Goal: Find specific page/section: Find specific page/section

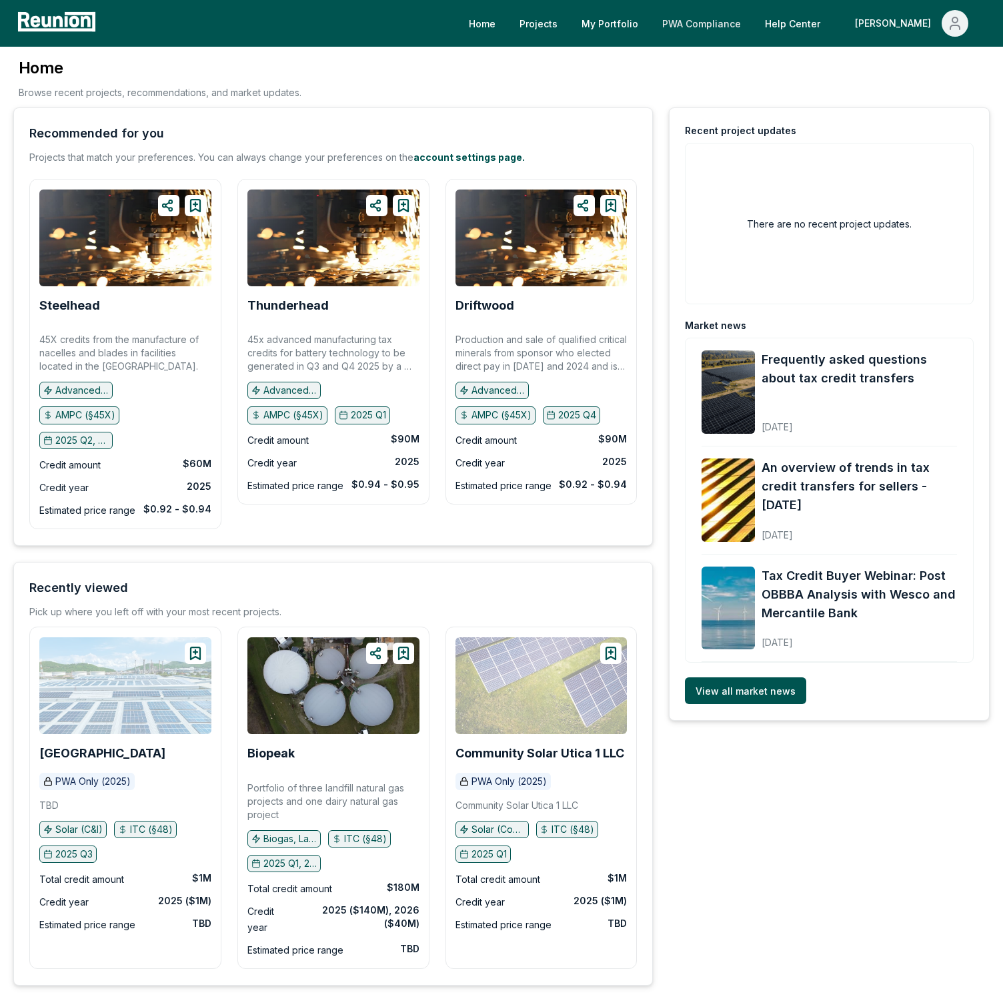
click at [752, 18] on link "PWA Compliance" at bounding box center [702, 23] width 100 height 27
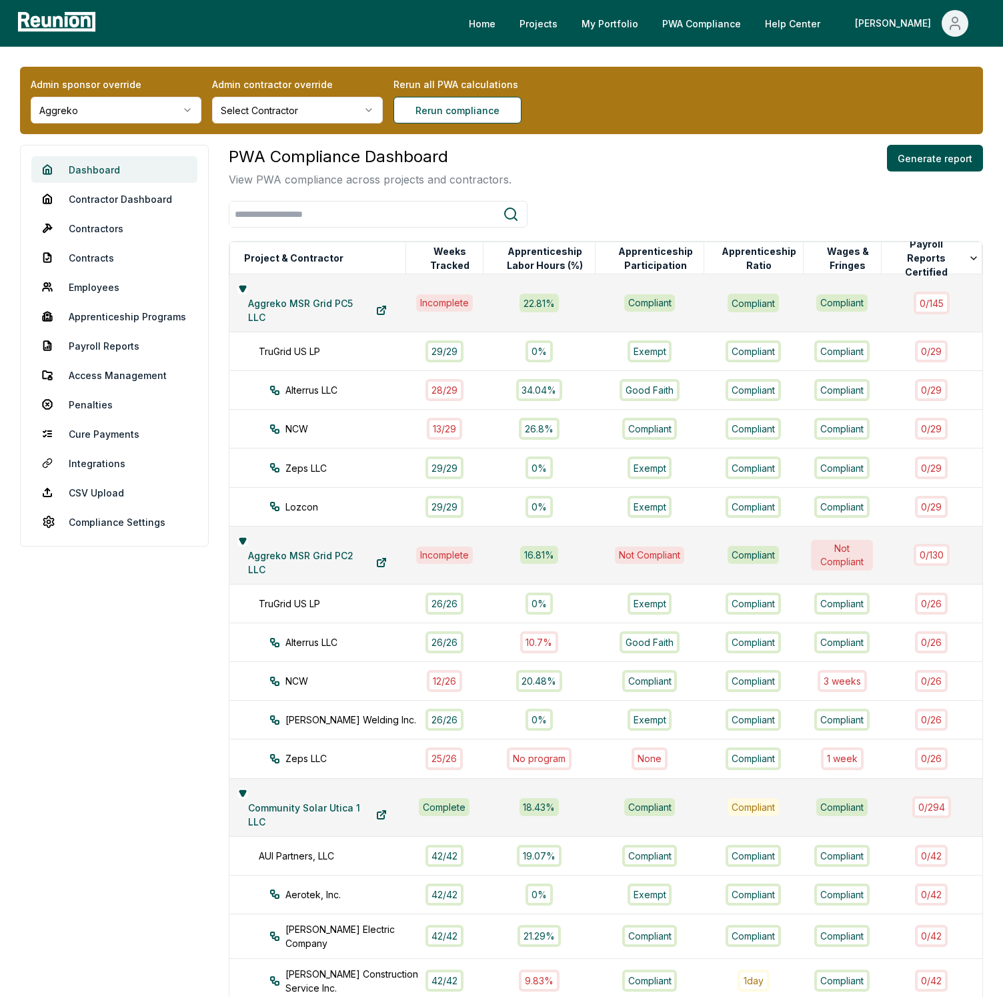
click at [101, 163] on link "Dashboard" at bounding box center [114, 169] width 166 height 27
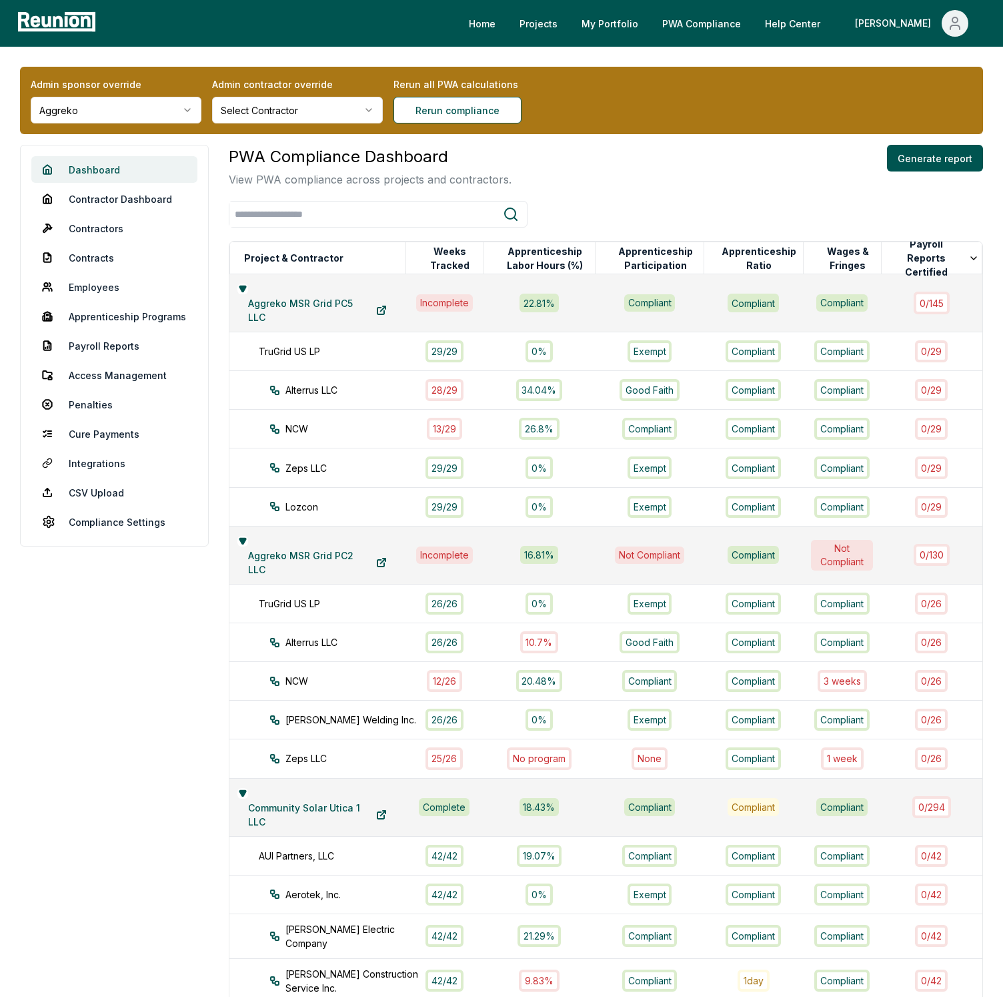
click at [101, 163] on link "Dashboard" at bounding box center [114, 169] width 166 height 27
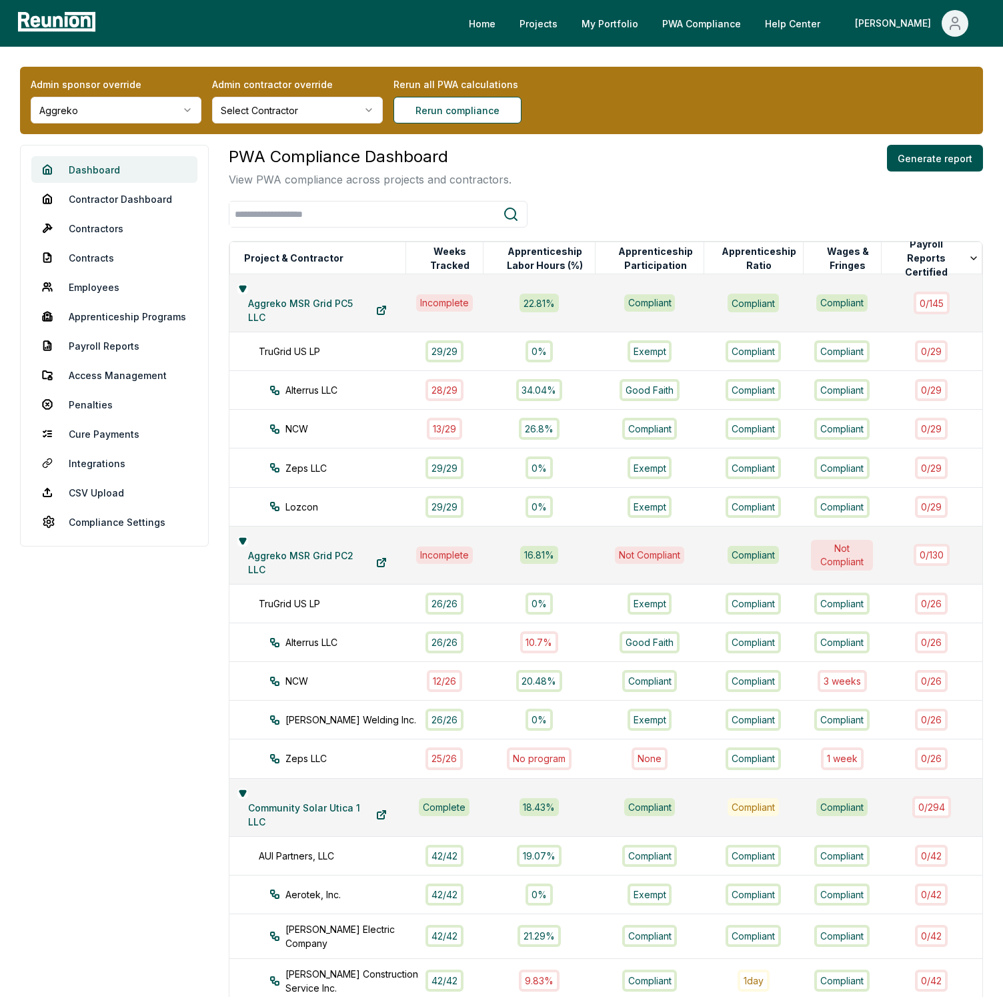
click at [101, 163] on link "Dashboard" at bounding box center [114, 169] width 166 height 27
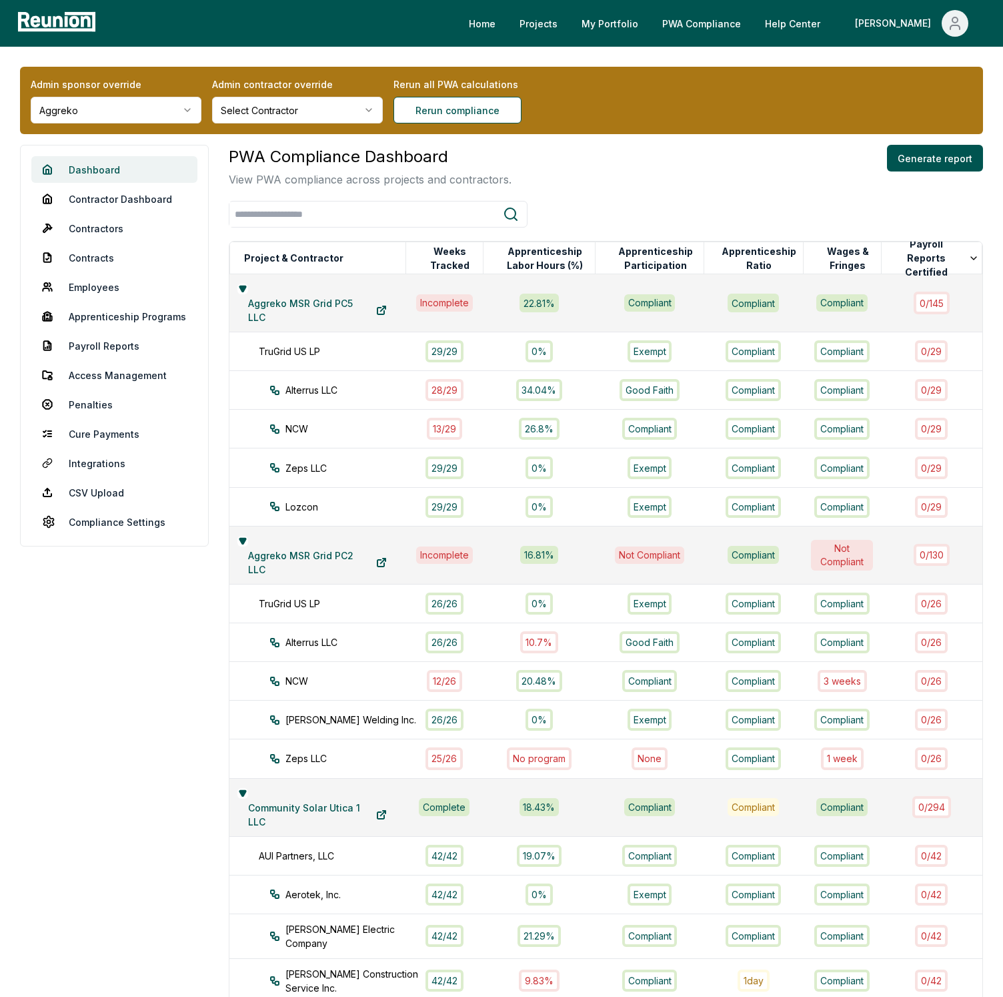
click at [101, 163] on link "Dashboard" at bounding box center [114, 169] width 166 height 27
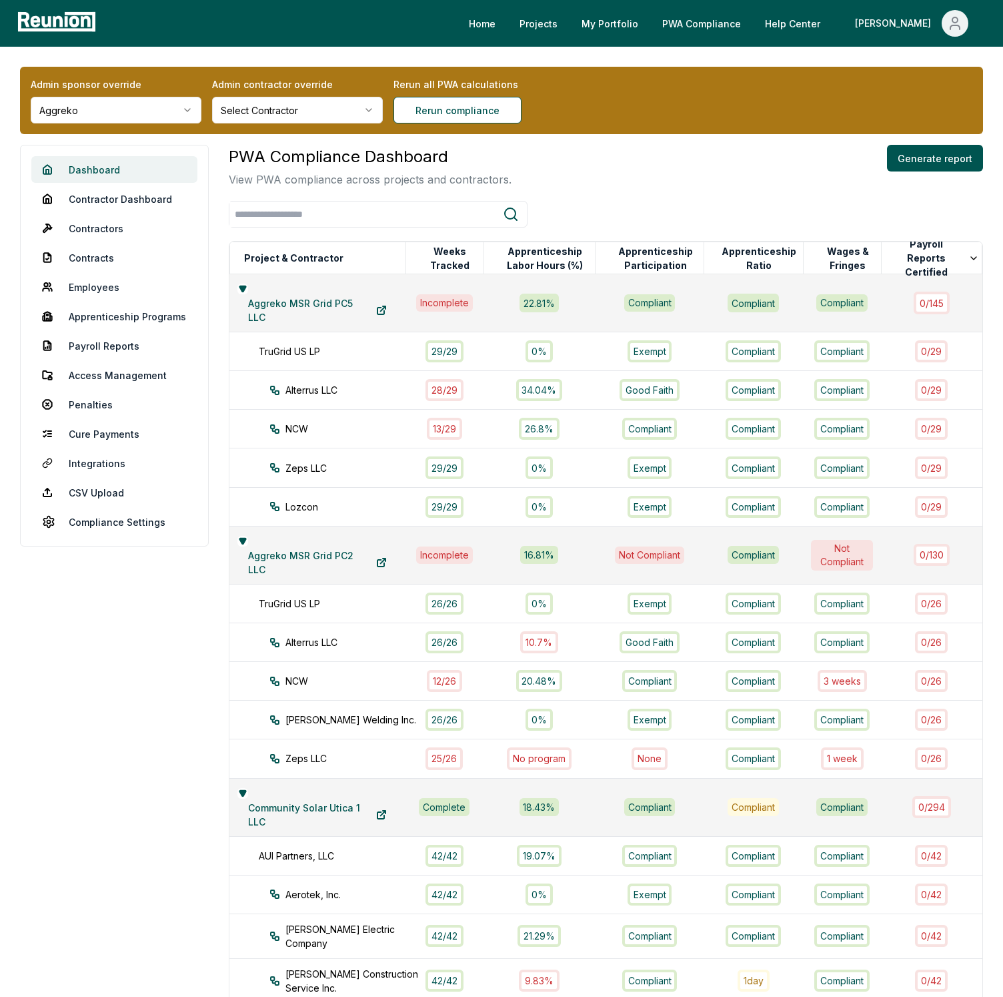
click at [101, 163] on link "Dashboard" at bounding box center [114, 169] width 166 height 27
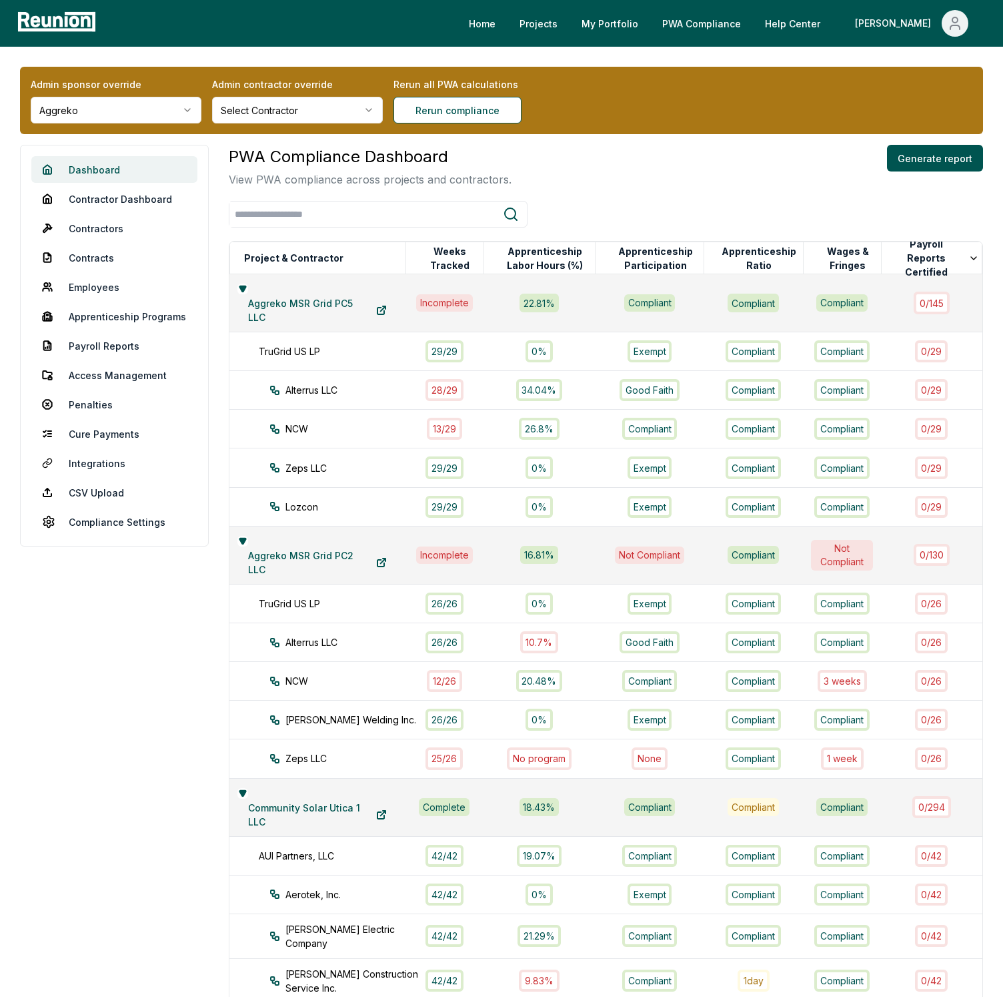
click at [101, 163] on link "Dashboard" at bounding box center [114, 169] width 166 height 27
click at [490, 53] on div "Admin sponsor override Aggreko Admin contractor override Select Contractor Reru…" at bounding box center [501, 993] width 1003 height 1892
